Goal: Complete Application Form: Complete application form

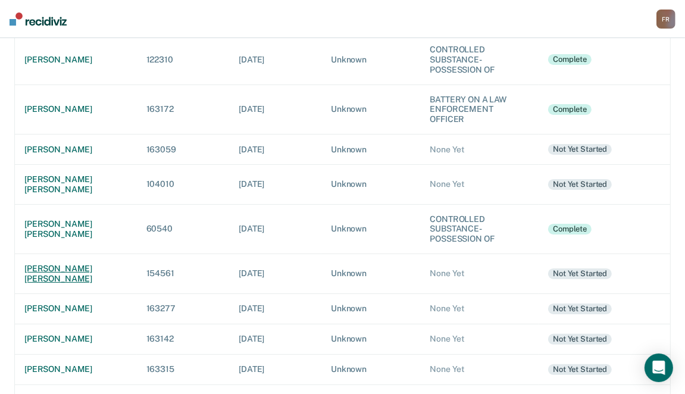
scroll to position [119, 0]
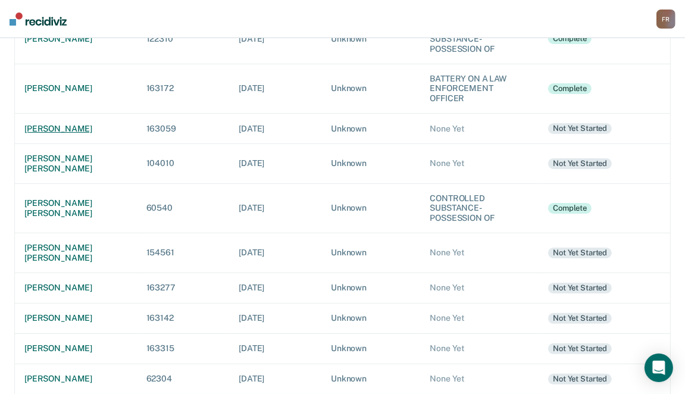
click at [39, 124] on div "[PERSON_NAME]" at bounding box center [75, 129] width 103 height 10
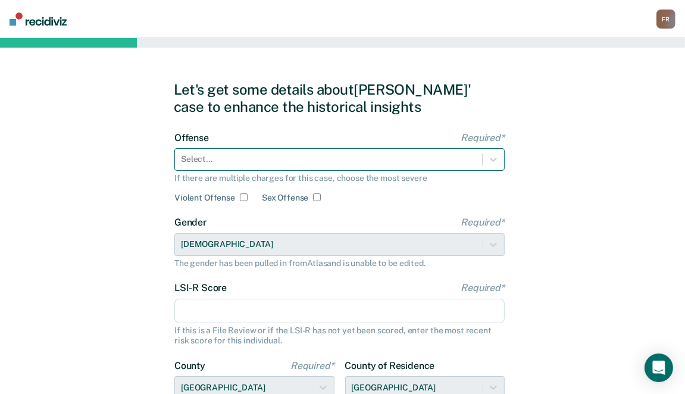
click at [338, 161] on div at bounding box center [328, 159] width 295 height 13
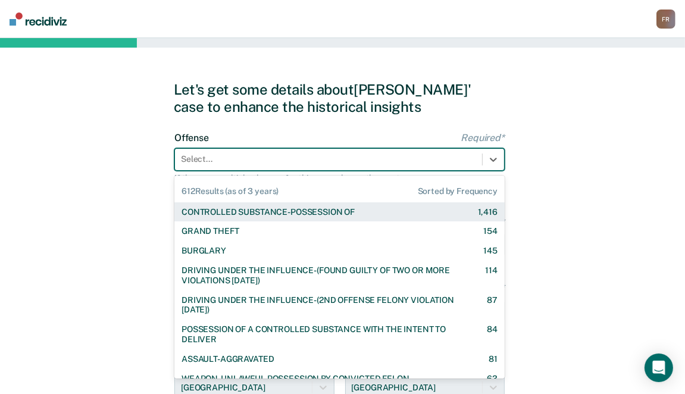
click at [302, 214] on div "CONTROLLED SUBSTANCE-POSSESSION OF" at bounding box center [268, 212] width 173 height 10
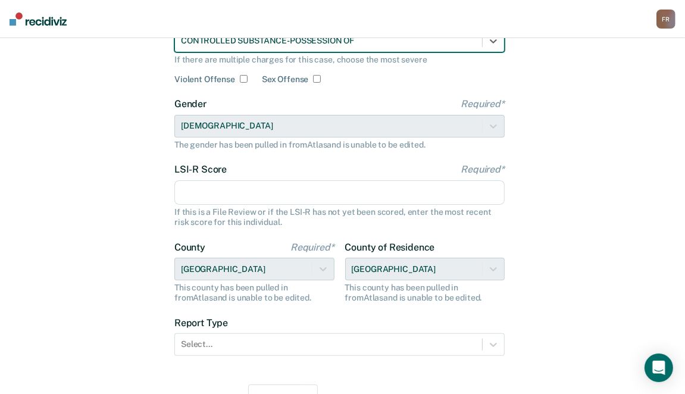
scroll to position [119, 0]
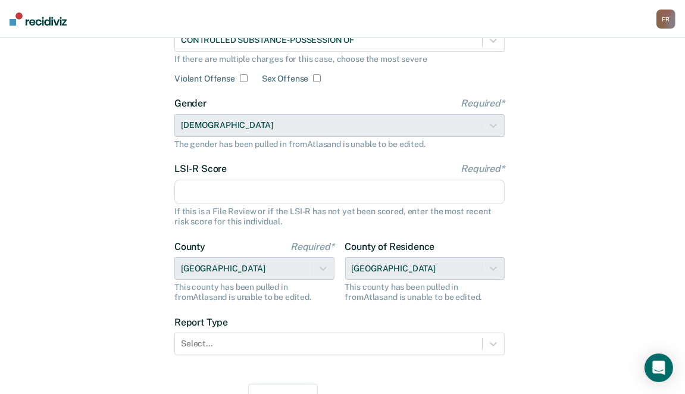
click at [270, 195] on input "LSI-R Score Required*" at bounding box center [339, 192] width 331 height 25
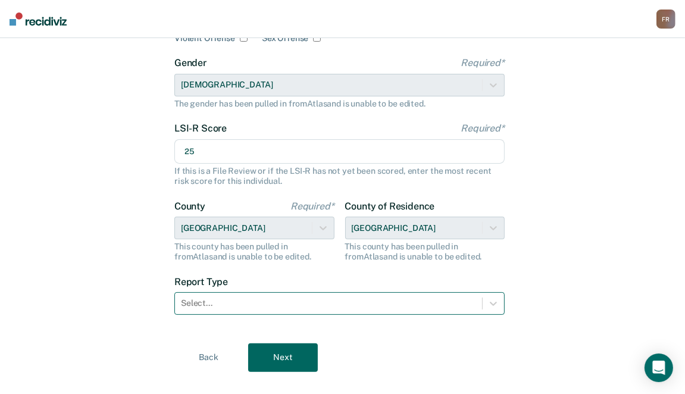
scroll to position [179, 0]
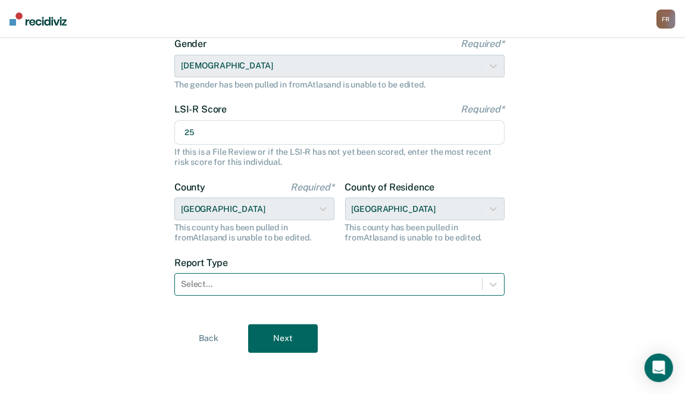
type input "25"
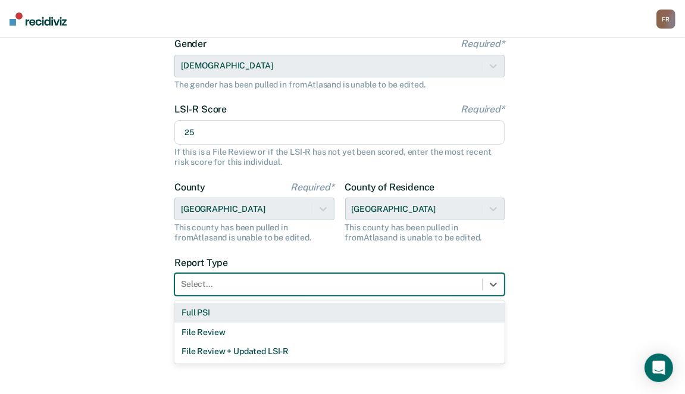
click at [291, 282] on div at bounding box center [328, 284] width 295 height 13
click at [217, 315] on div "Full PSI" at bounding box center [339, 313] width 331 height 20
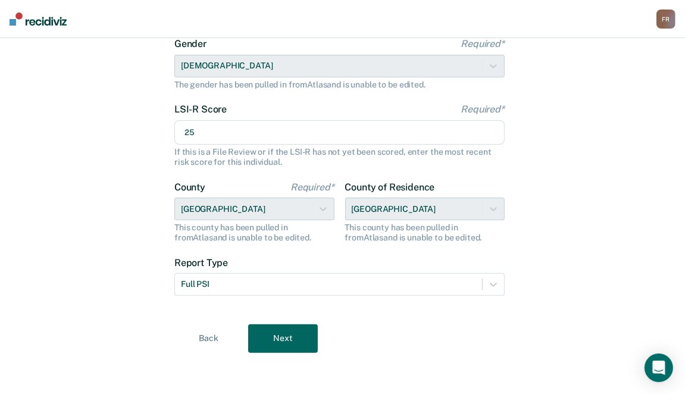
click at [295, 343] on button "Next" at bounding box center [283, 339] width 70 height 29
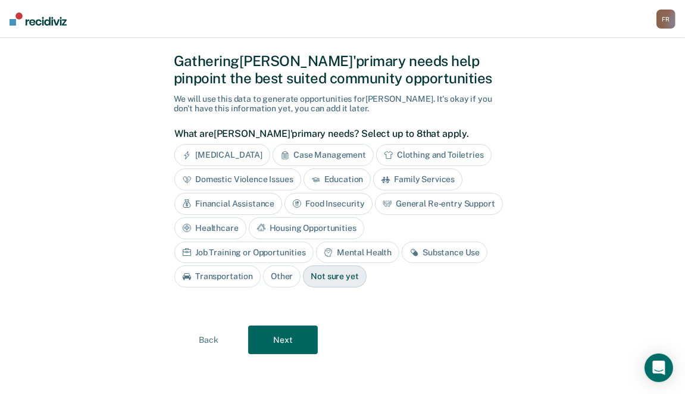
click at [269, 205] on div "Financial Assistance" at bounding box center [228, 204] width 108 height 22
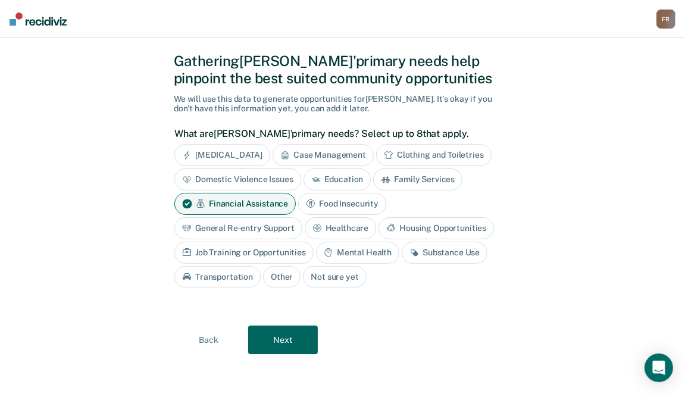
click at [260, 194] on div "Financial Assistance" at bounding box center [234, 204] width 121 height 22
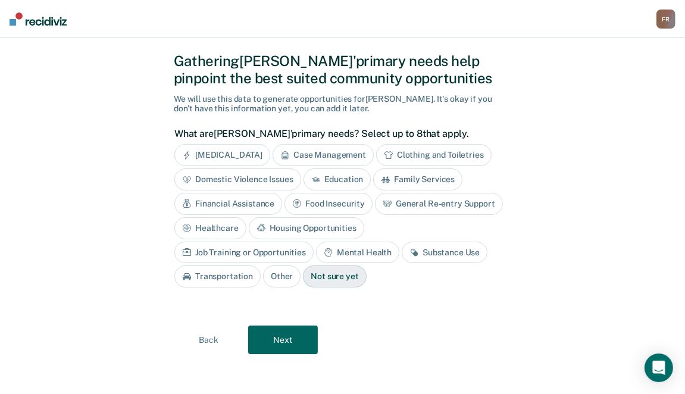
click at [404, 205] on div "General Re-entry Support" at bounding box center [439, 204] width 128 height 22
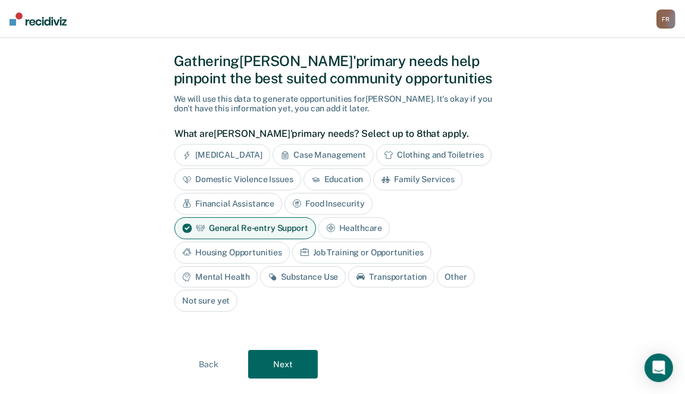
click at [241, 270] on div "Mental Health" at bounding box center [215, 277] width 83 height 22
click at [329, 250] on div "Job Training or Opportunities" at bounding box center [361, 253] width 139 height 22
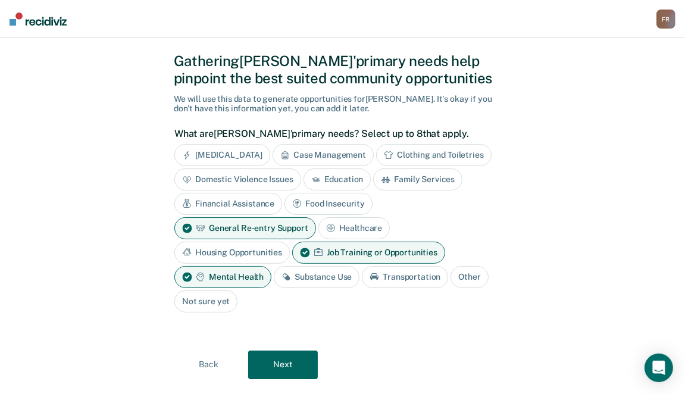
click at [322, 278] on div "Substance Use" at bounding box center [317, 277] width 86 height 22
click at [402, 279] on div "Transportation" at bounding box center [419, 277] width 86 height 22
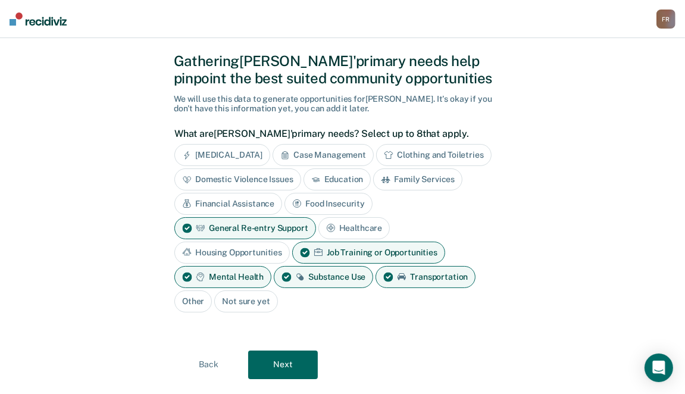
click at [287, 361] on button "Next" at bounding box center [283, 365] width 70 height 29
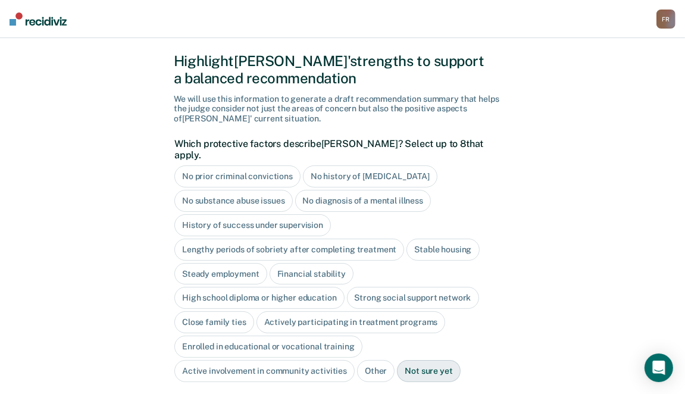
click at [317, 172] on div "No history of [MEDICAL_DATA]" at bounding box center [370, 177] width 135 height 22
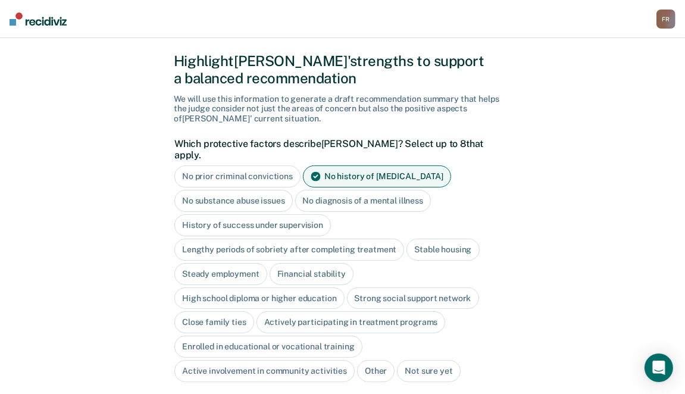
scroll to position [88, 0]
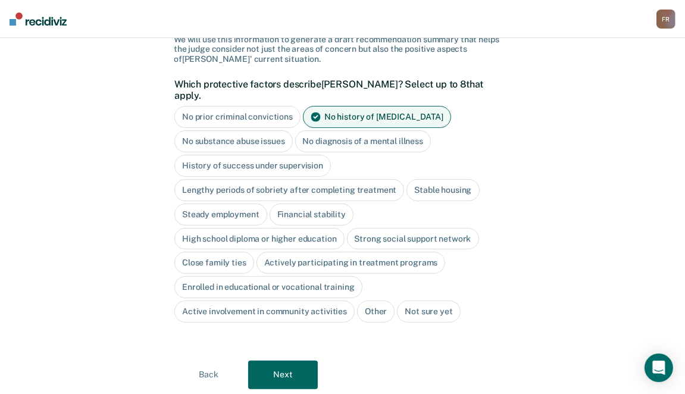
click at [419, 179] on div "Stable housing" at bounding box center [443, 190] width 73 height 22
click at [226, 205] on div "Steady employment" at bounding box center [220, 215] width 93 height 22
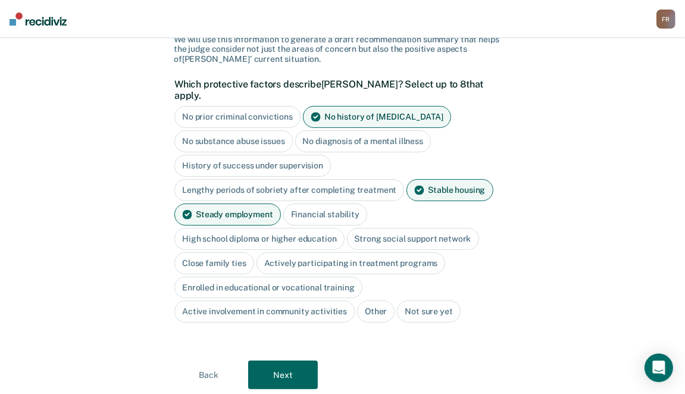
click at [275, 234] on div "High school diploma or higher education" at bounding box center [259, 239] width 170 height 22
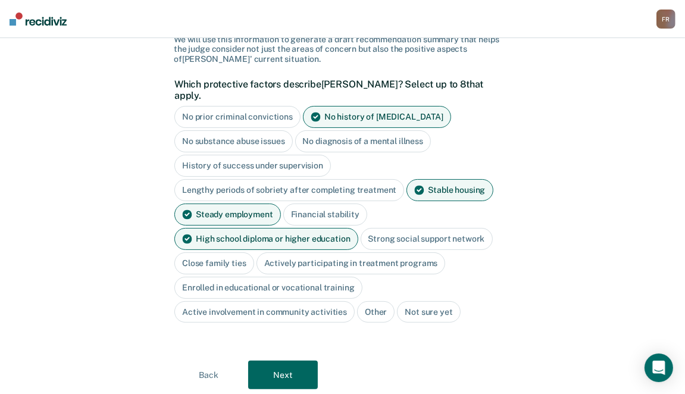
click at [404, 229] on div "Strong social support network" at bounding box center [427, 239] width 132 height 22
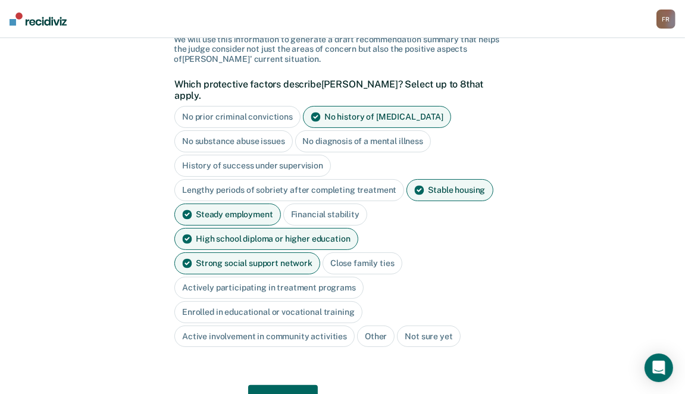
click at [323, 253] on div "Close family ties" at bounding box center [363, 264] width 80 height 22
click at [276, 385] on button "Next" at bounding box center [283, 399] width 70 height 29
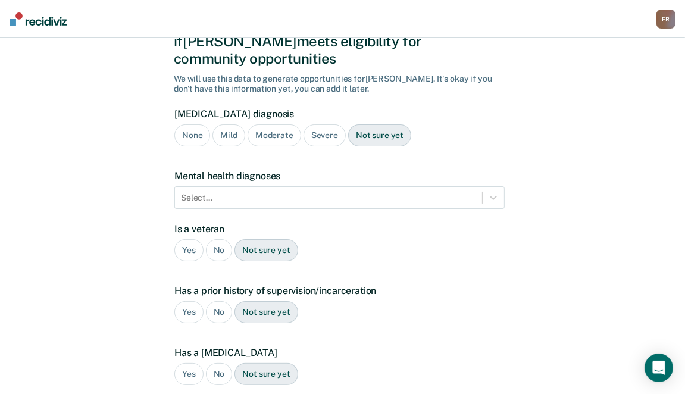
scroll to position [8, 0]
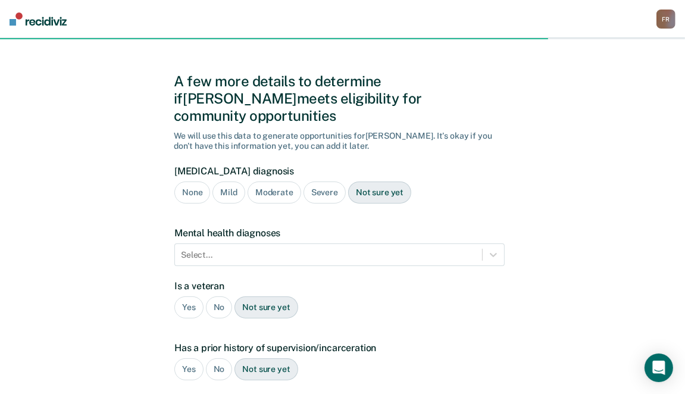
click at [271, 182] on div "Moderate" at bounding box center [275, 193] width 54 height 22
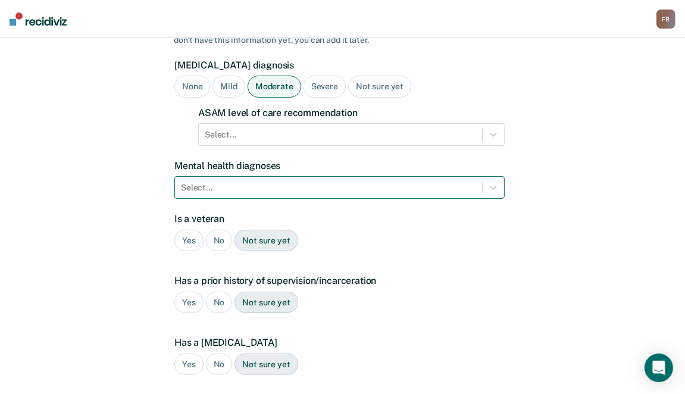
scroll to position [127, 0]
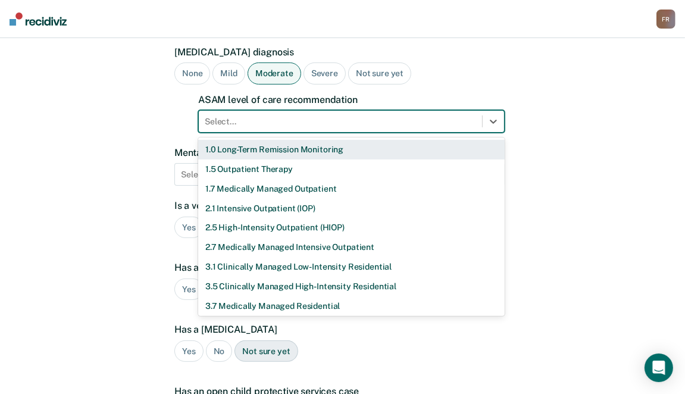
click at [233, 116] on div at bounding box center [341, 122] width 272 height 13
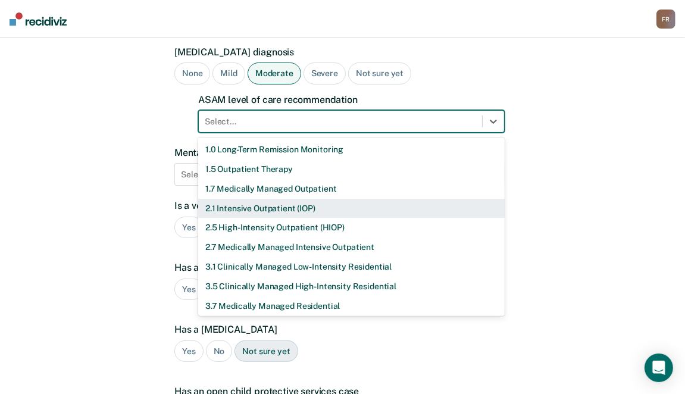
click at [226, 199] on div "2.1 Intensive Outpatient (IOP)" at bounding box center [351, 209] width 307 height 20
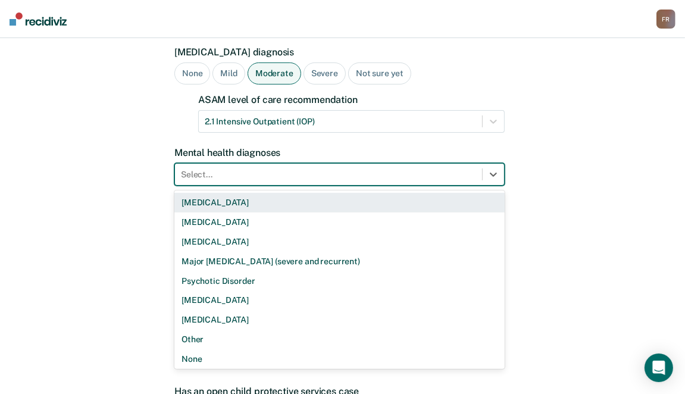
click at [228, 169] on div at bounding box center [328, 175] width 295 height 13
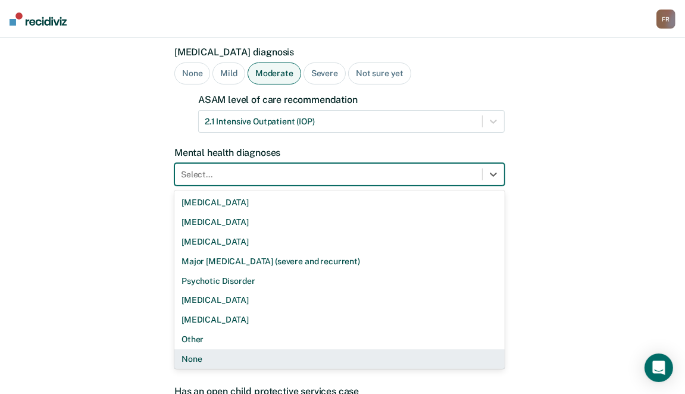
click at [195, 350] on div "None" at bounding box center [339, 360] width 331 height 20
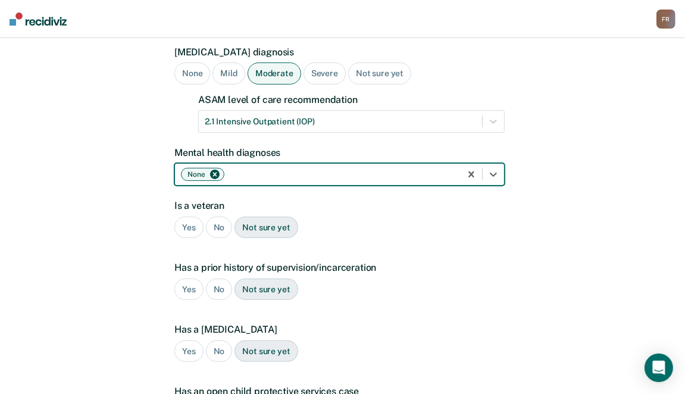
click at [218, 217] on div "No" at bounding box center [219, 228] width 27 height 22
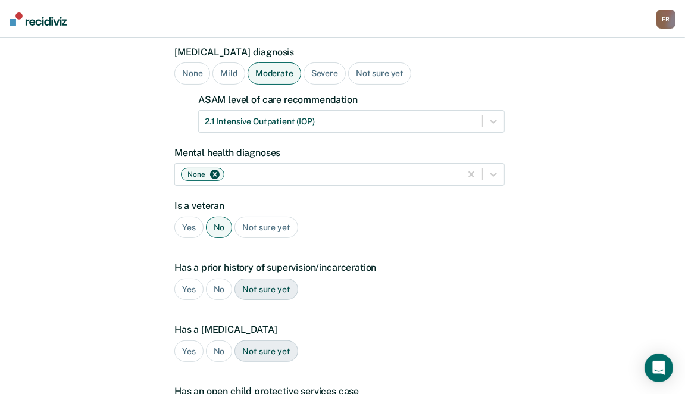
click at [191, 217] on div "Yes" at bounding box center [188, 228] width 29 height 22
click at [185, 279] on div "Yes" at bounding box center [188, 290] width 29 height 22
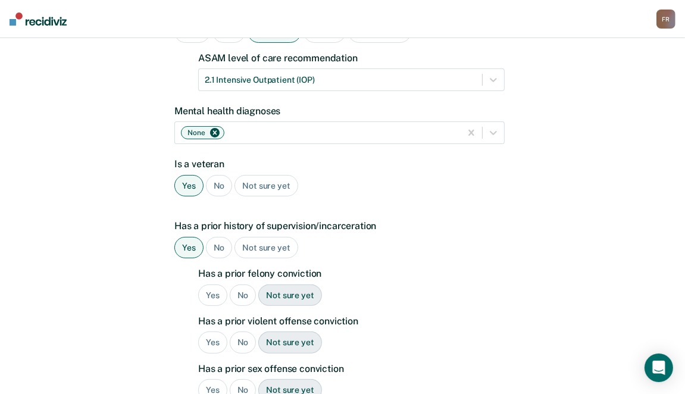
scroll to position [247, 0]
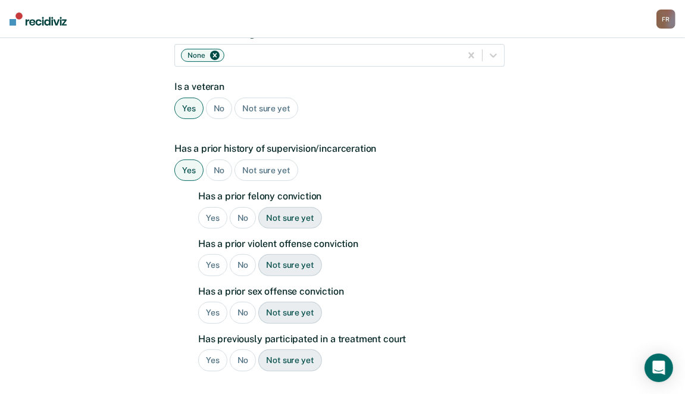
drag, startPoint x: 264, startPoint y: 203, endPoint x: 250, endPoint y: 203, distance: 14.9
click at [261, 207] on div "Not sure yet" at bounding box center [289, 218] width 63 height 22
click at [248, 207] on div "No" at bounding box center [243, 218] width 27 height 22
click at [241, 254] on div "No" at bounding box center [243, 265] width 27 height 22
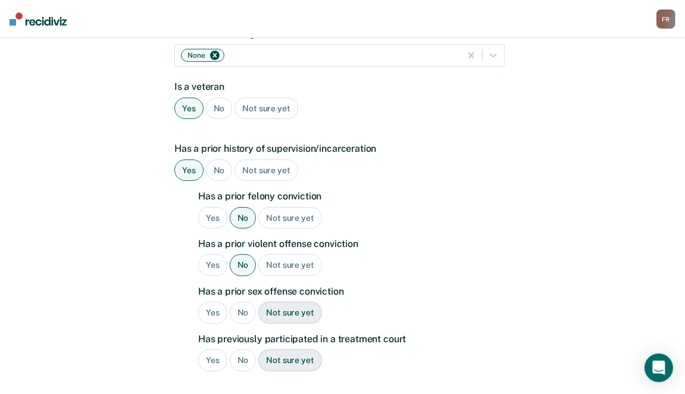
click at [240, 302] on div "No" at bounding box center [243, 313] width 27 height 22
click at [242, 350] on div "No" at bounding box center [243, 361] width 27 height 22
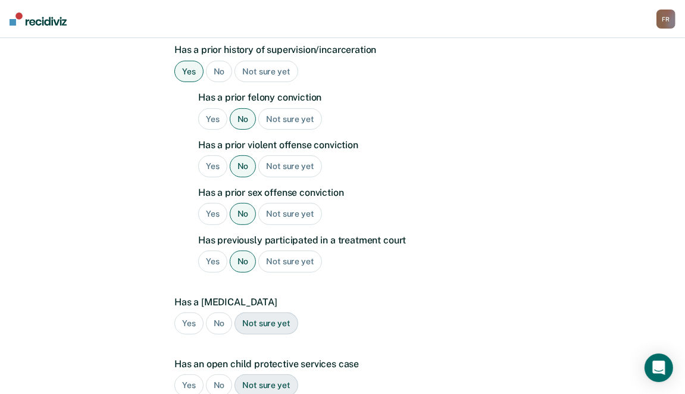
scroll to position [366, 0]
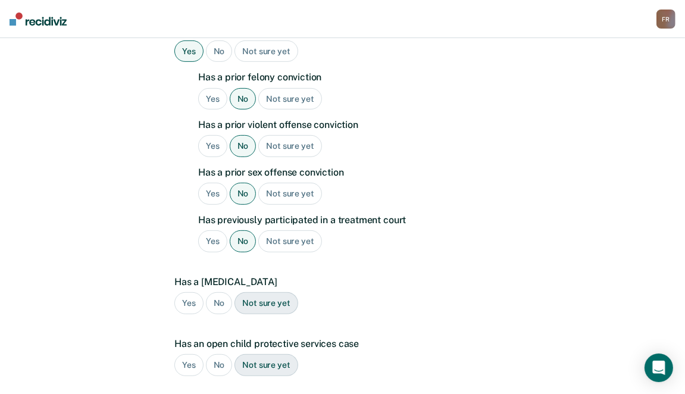
click at [220, 292] on div "No" at bounding box center [219, 303] width 27 height 22
click at [224, 354] on div "No" at bounding box center [219, 365] width 27 height 22
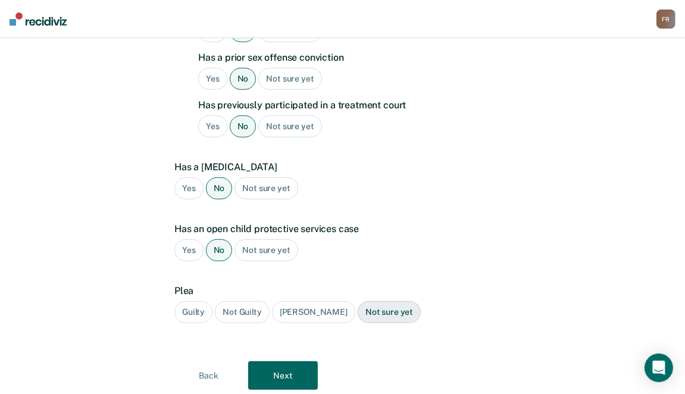
scroll to position [485, 0]
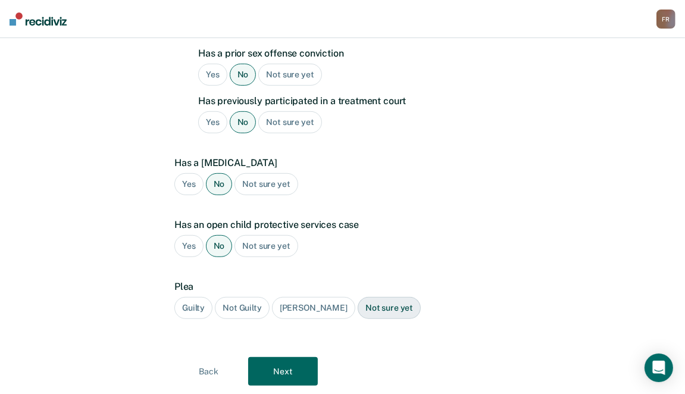
click at [188, 297] on div "Guilty" at bounding box center [193, 308] width 38 height 22
click at [273, 357] on button "Next" at bounding box center [283, 371] width 70 height 29
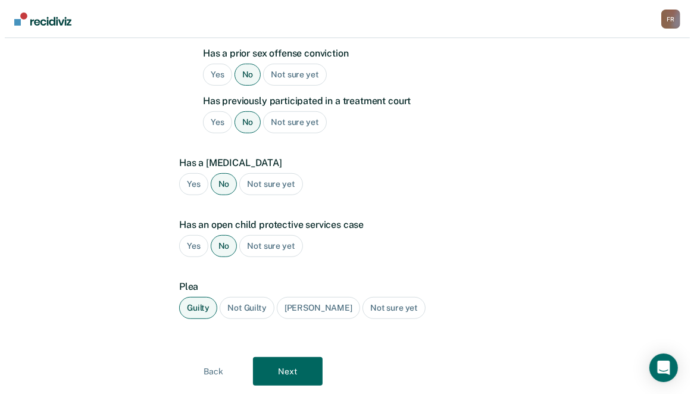
scroll to position [0, 0]
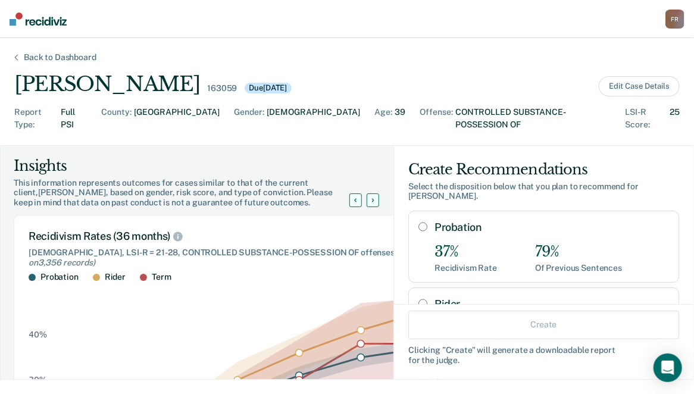
click at [419, 222] on input "Probation" at bounding box center [423, 227] width 9 height 10
radio input "true"
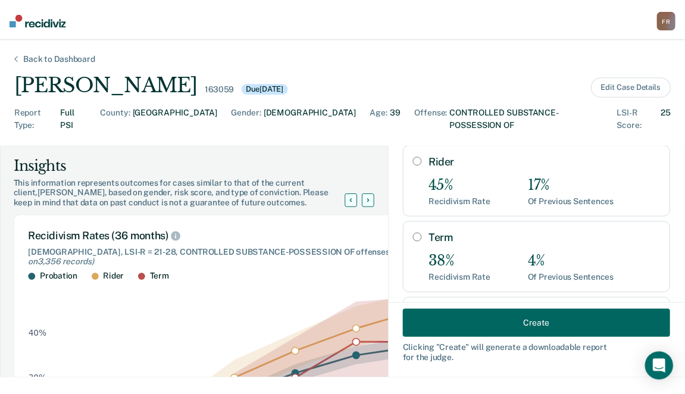
scroll to position [179, 0]
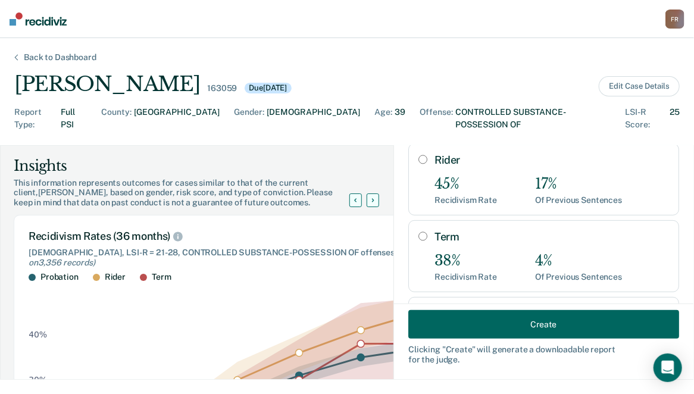
click at [510, 323] on button "Create" at bounding box center [544, 324] width 271 height 29
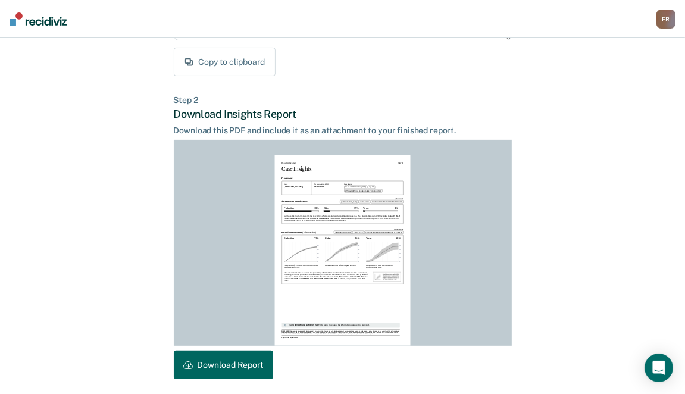
scroll to position [285, 0]
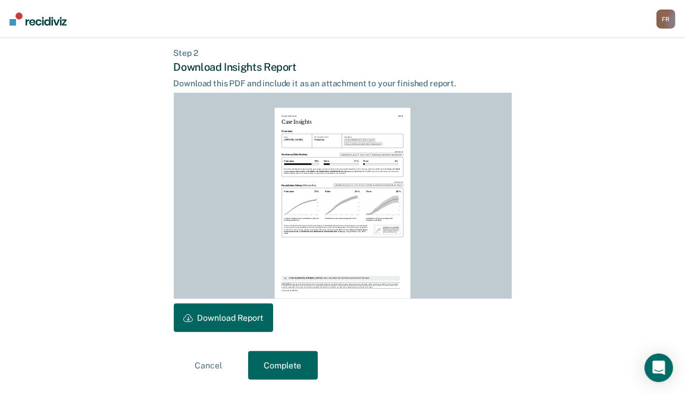
drag, startPoint x: 244, startPoint y: 317, endPoint x: 471, endPoint y: 247, distance: 237.9
click at [244, 316] on button "Download Report" at bounding box center [223, 318] width 99 height 29
click at [271, 376] on button "Complete" at bounding box center [283, 365] width 70 height 29
